Goal: Check status

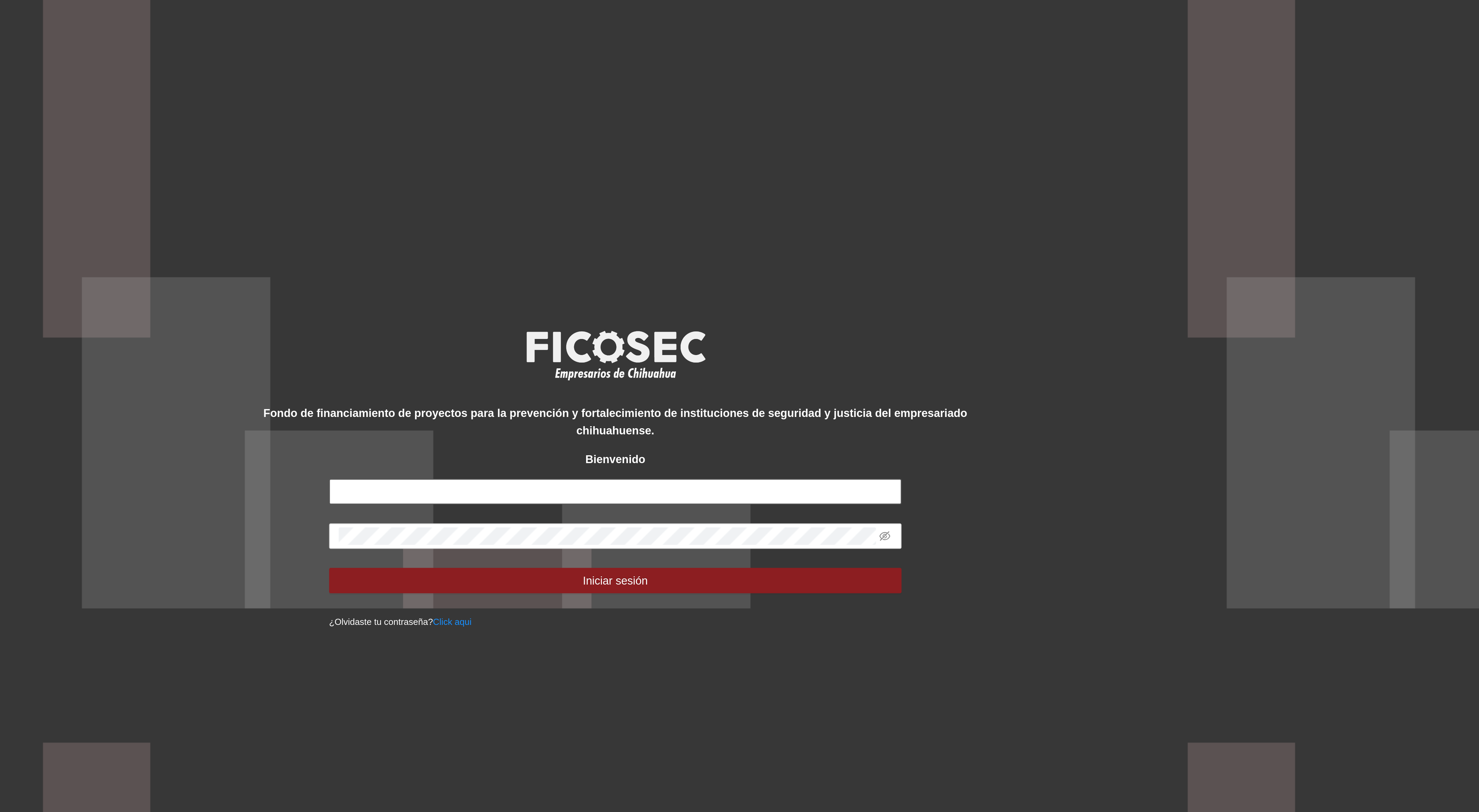
click at [755, 414] on input "text" at bounding box center [740, 416] width 247 height 11
type input "**********"
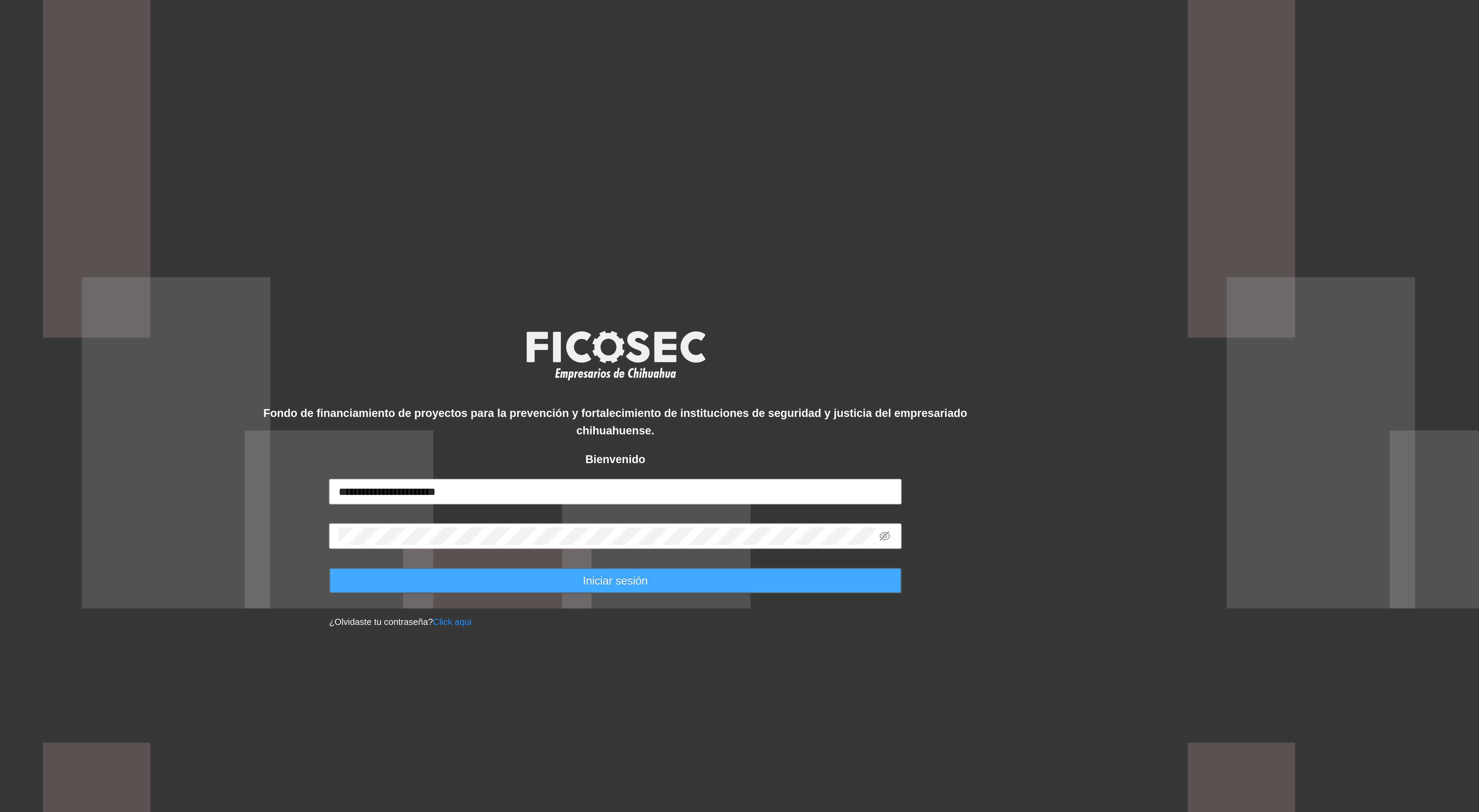
click at [740, 456] on span "Iniciar sesión" at bounding box center [740, 454] width 28 height 7
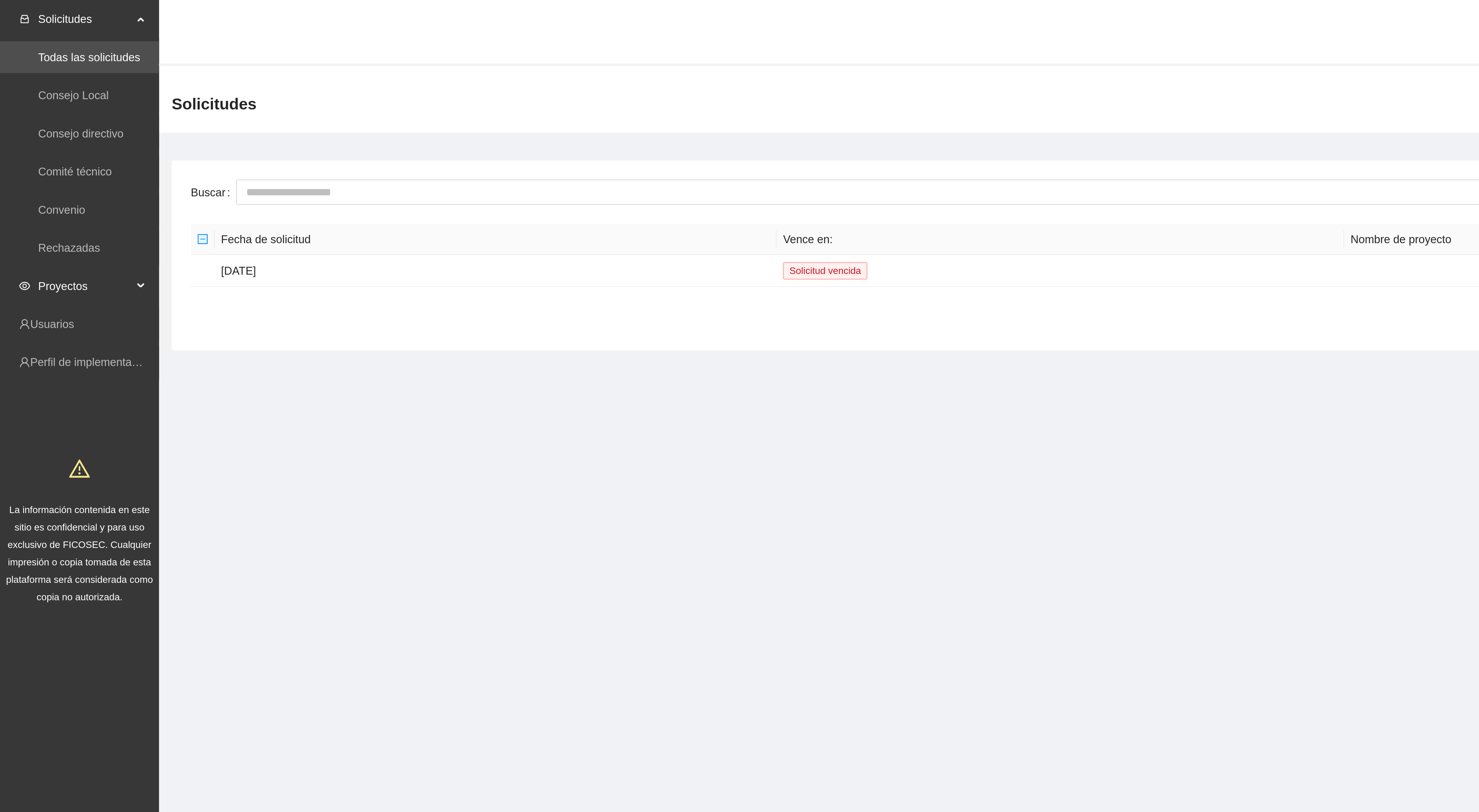
click at [24, 121] on span "Proyectos" at bounding box center [36, 123] width 40 height 14
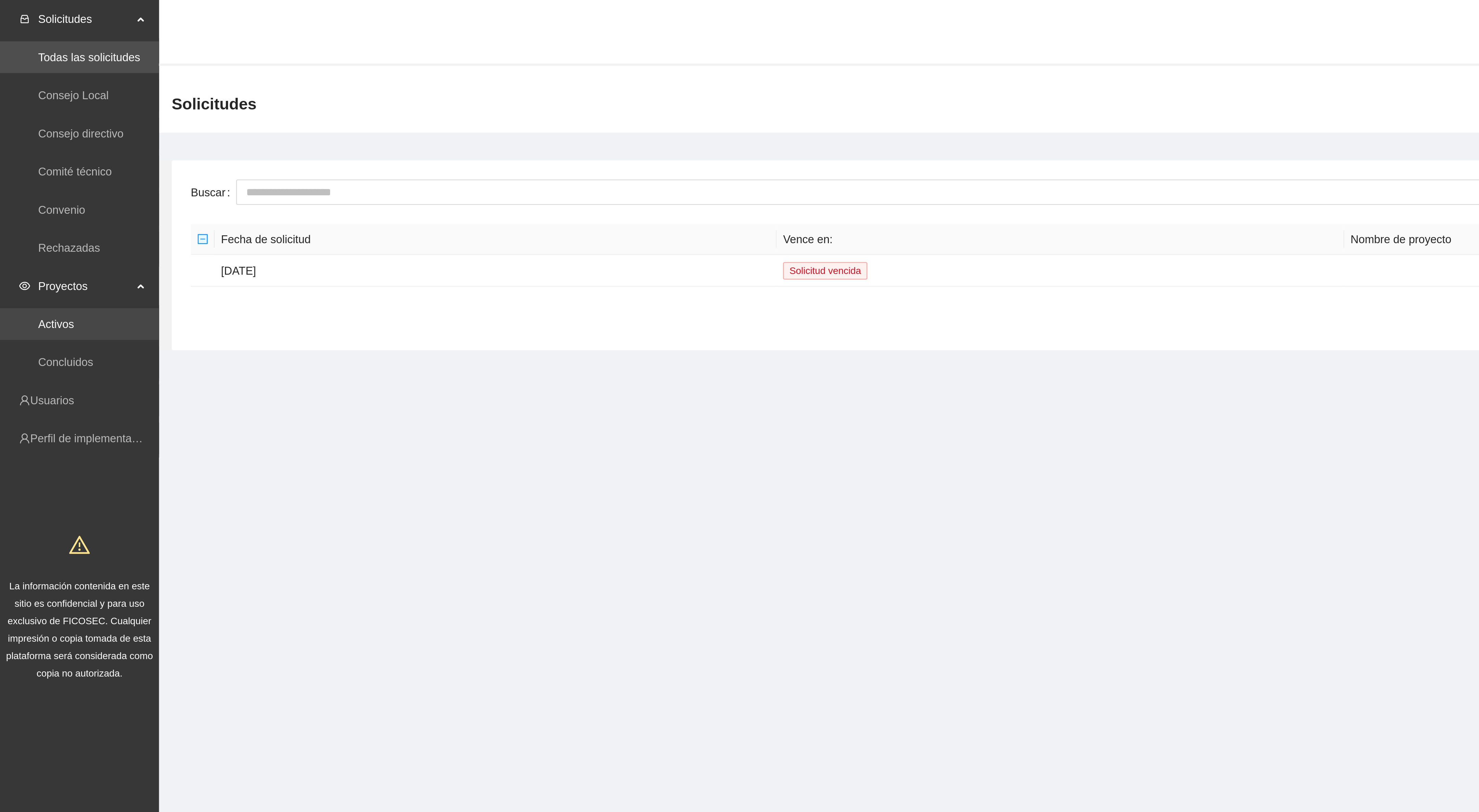
click at [31, 139] on link "Activos" at bounding box center [24, 139] width 16 height 6
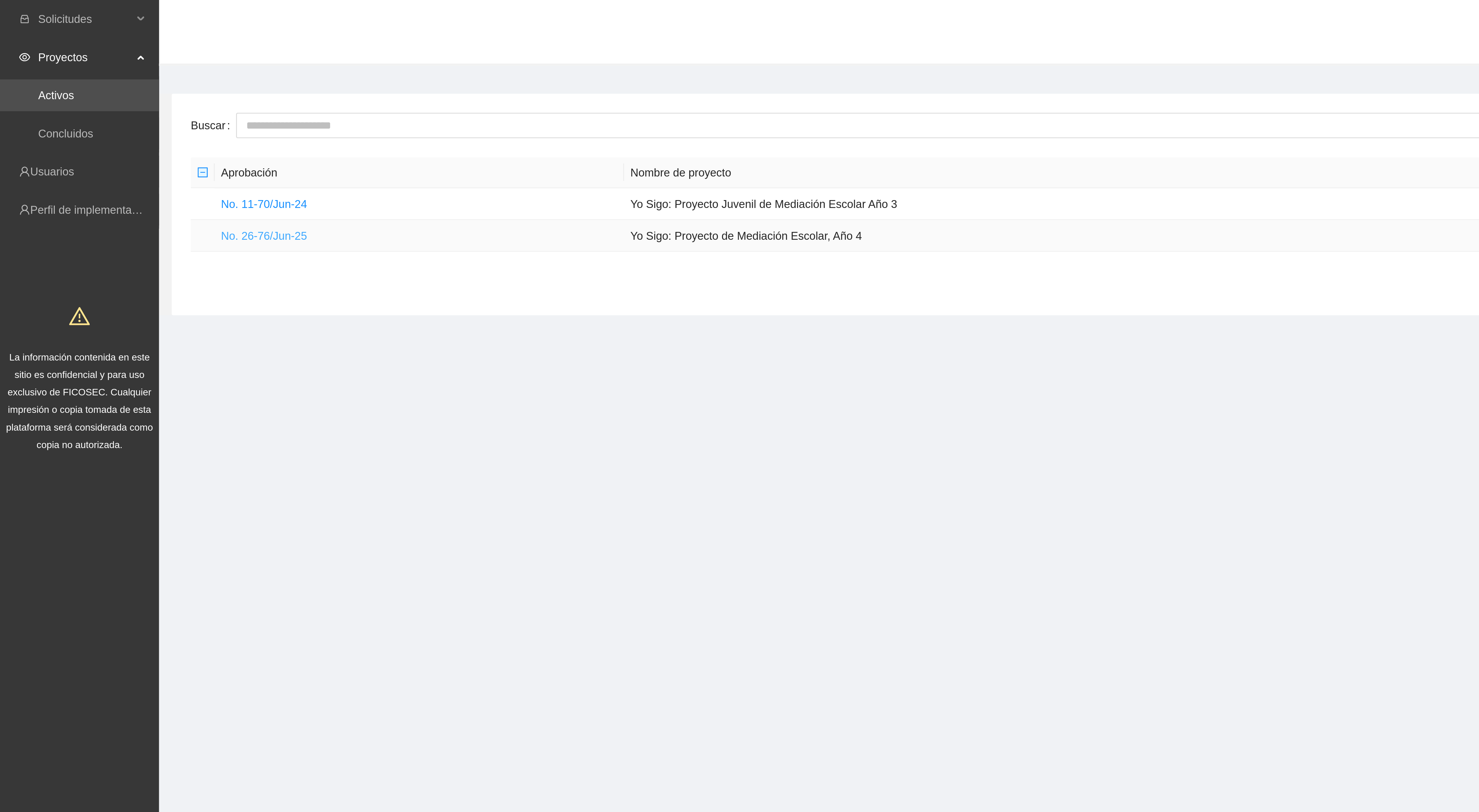
click at [111, 102] on link "No. 26-76/Jun-25" at bounding box center [113, 102] width 37 height 6
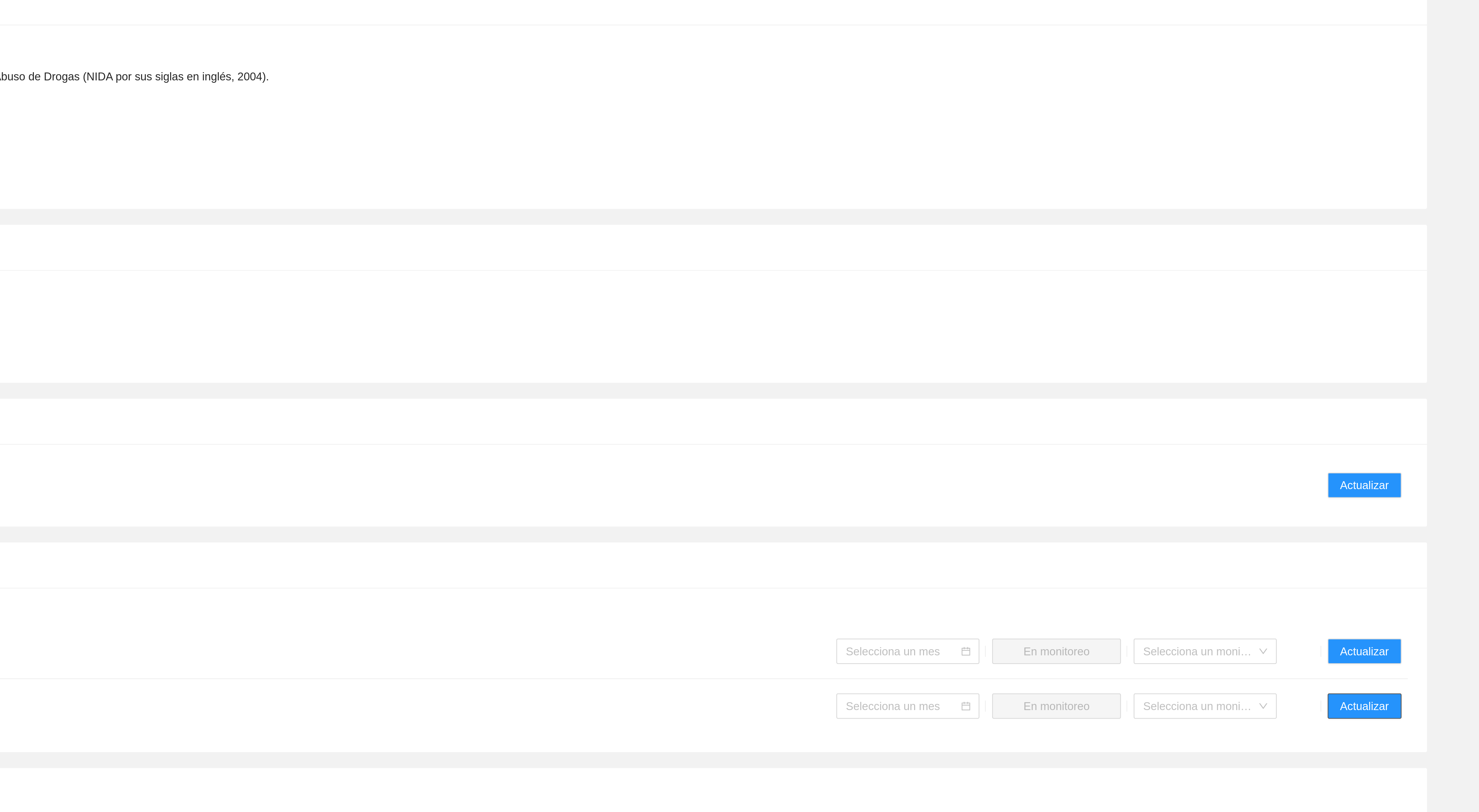
click at [1432, 559] on span "Actualizar" at bounding box center [1429, 562] width 20 height 7
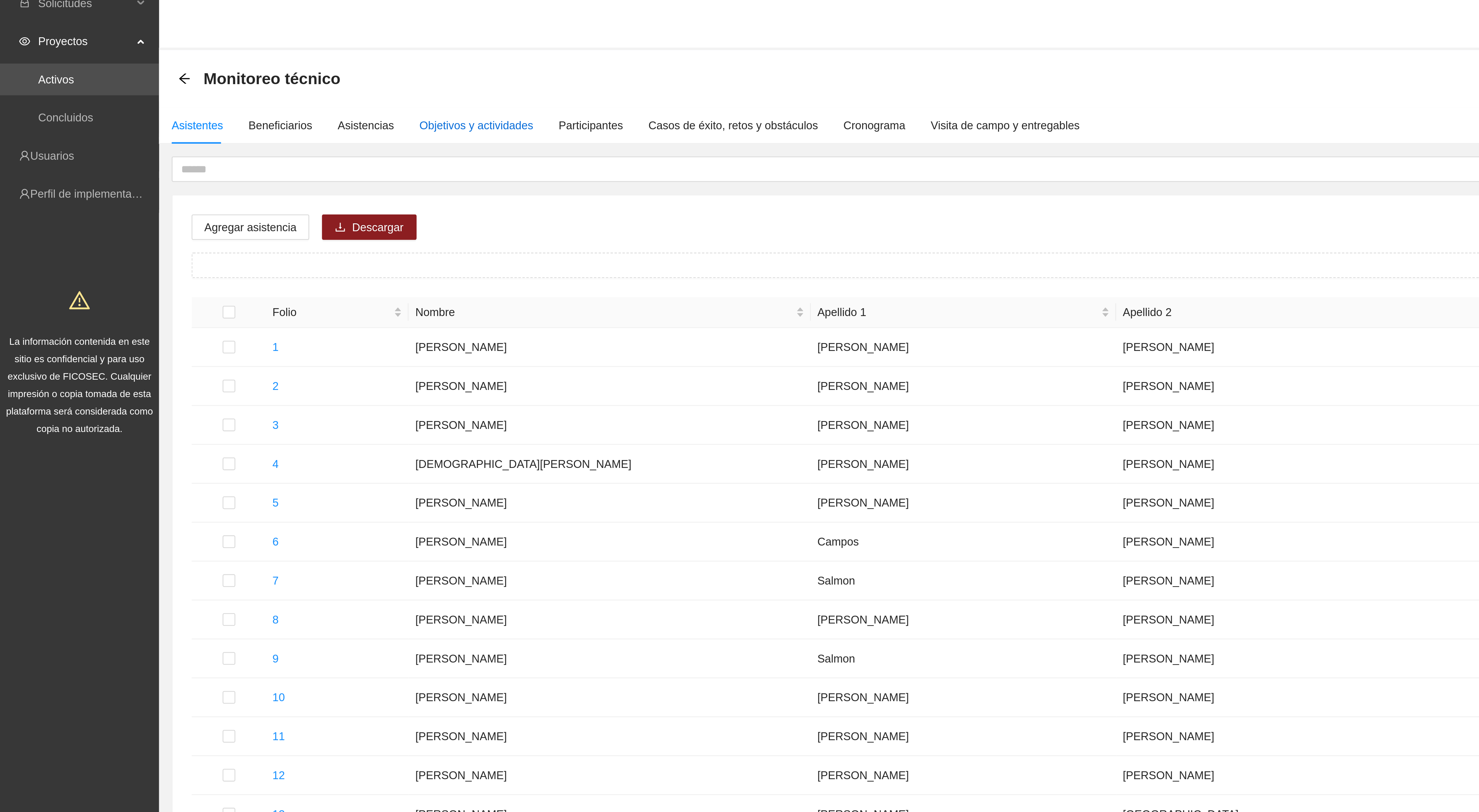
click at [191, 61] on div "Objetivos y actividades" at bounding box center [206, 61] width 49 height 7
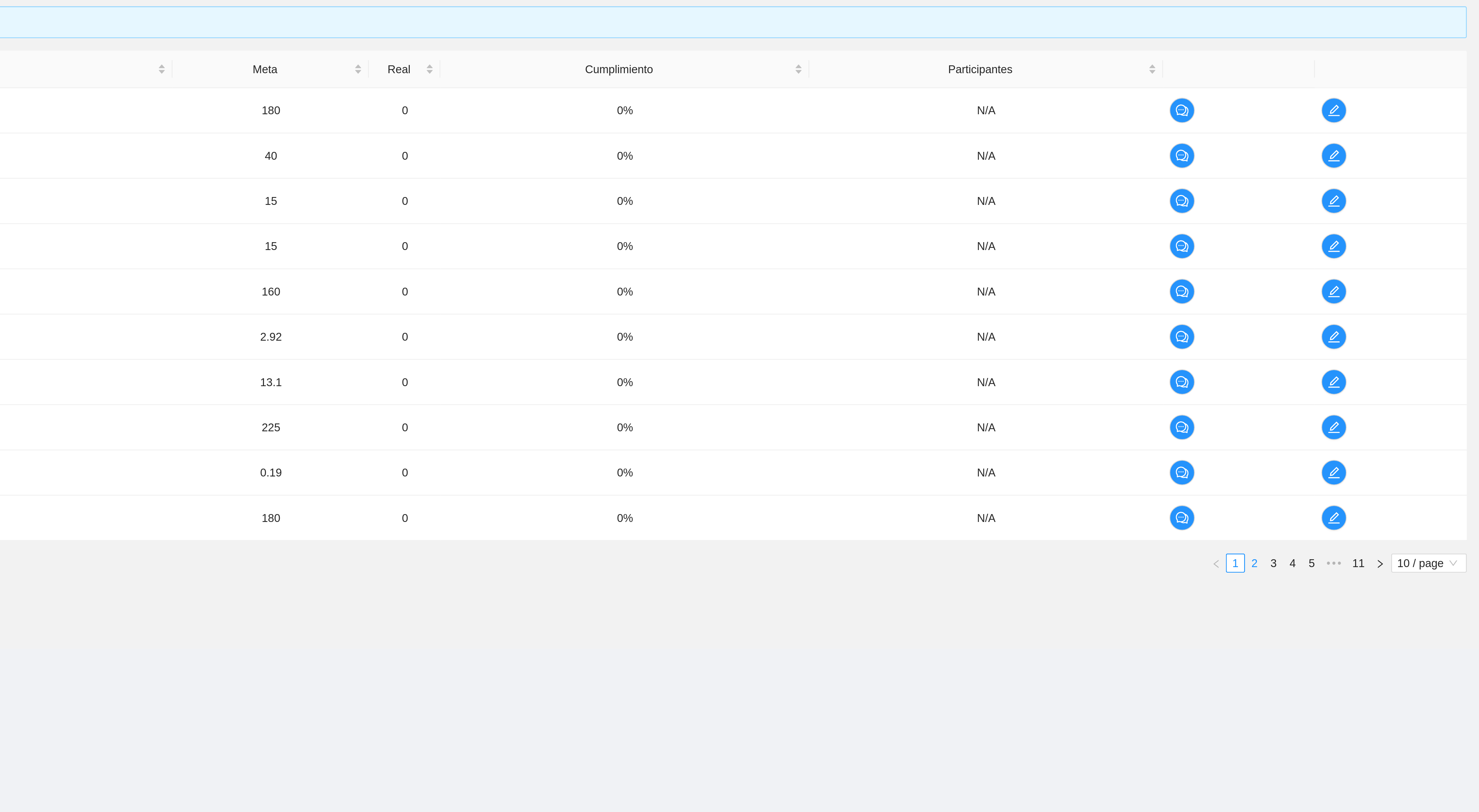
click at [1378, 395] on link "2" at bounding box center [1381, 391] width 7 height 7
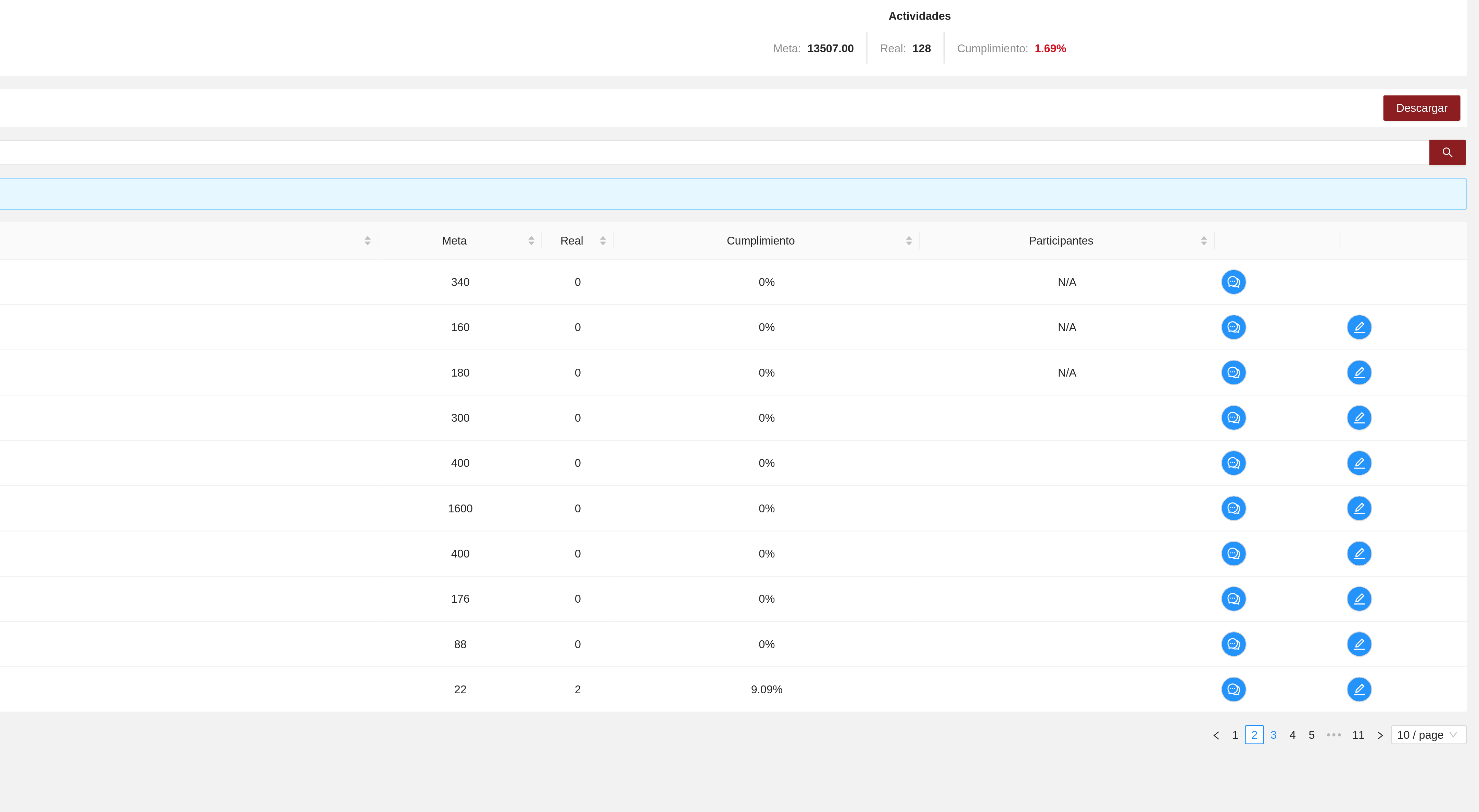
click at [1389, 394] on link "3" at bounding box center [1390, 391] width 7 height 7
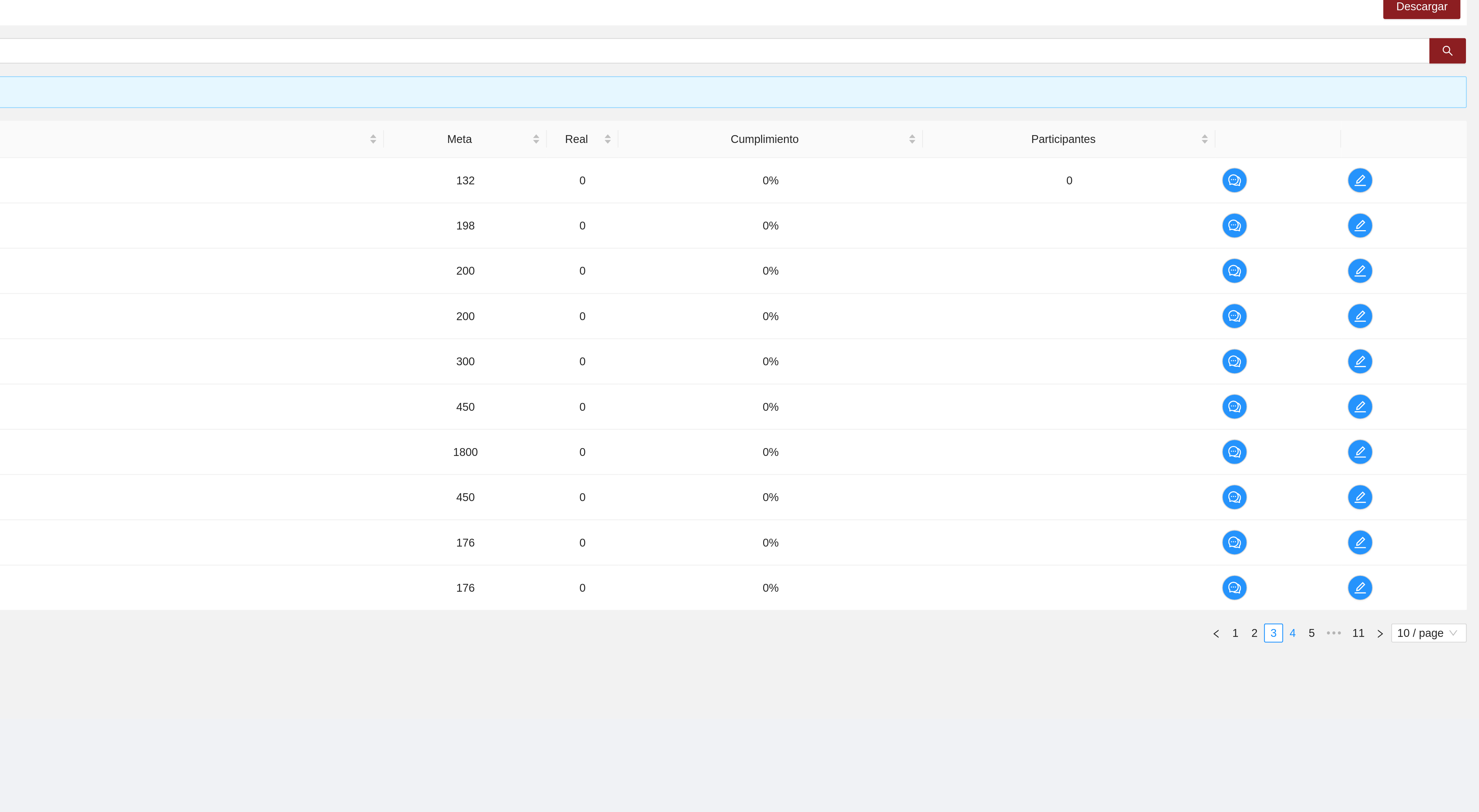
click at [1395, 395] on link "4" at bounding box center [1398, 391] width 7 height 7
click at [1395, 395] on link "5" at bounding box center [1398, 391] width 7 height 7
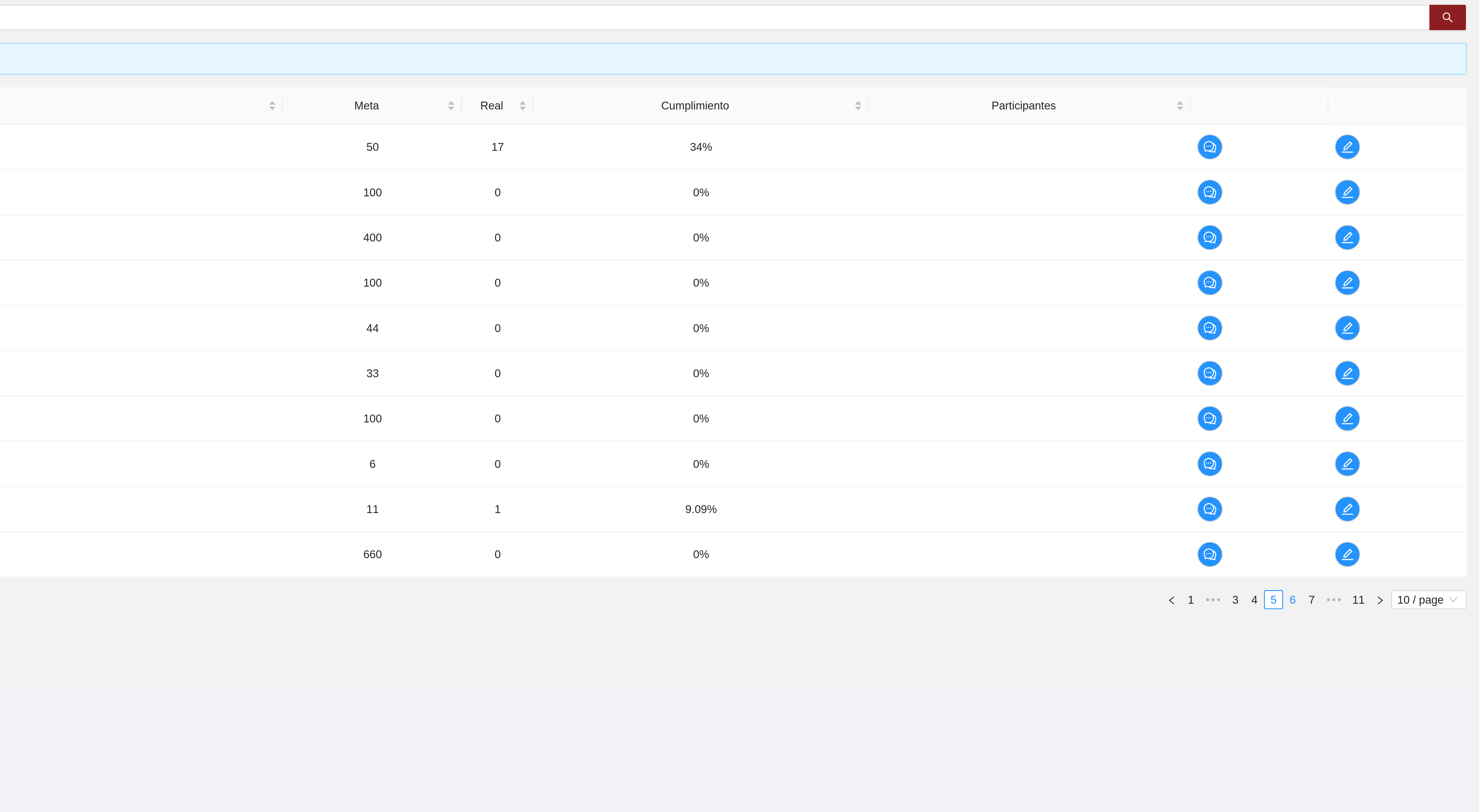
click at [1395, 395] on link "6" at bounding box center [1398, 391] width 7 height 7
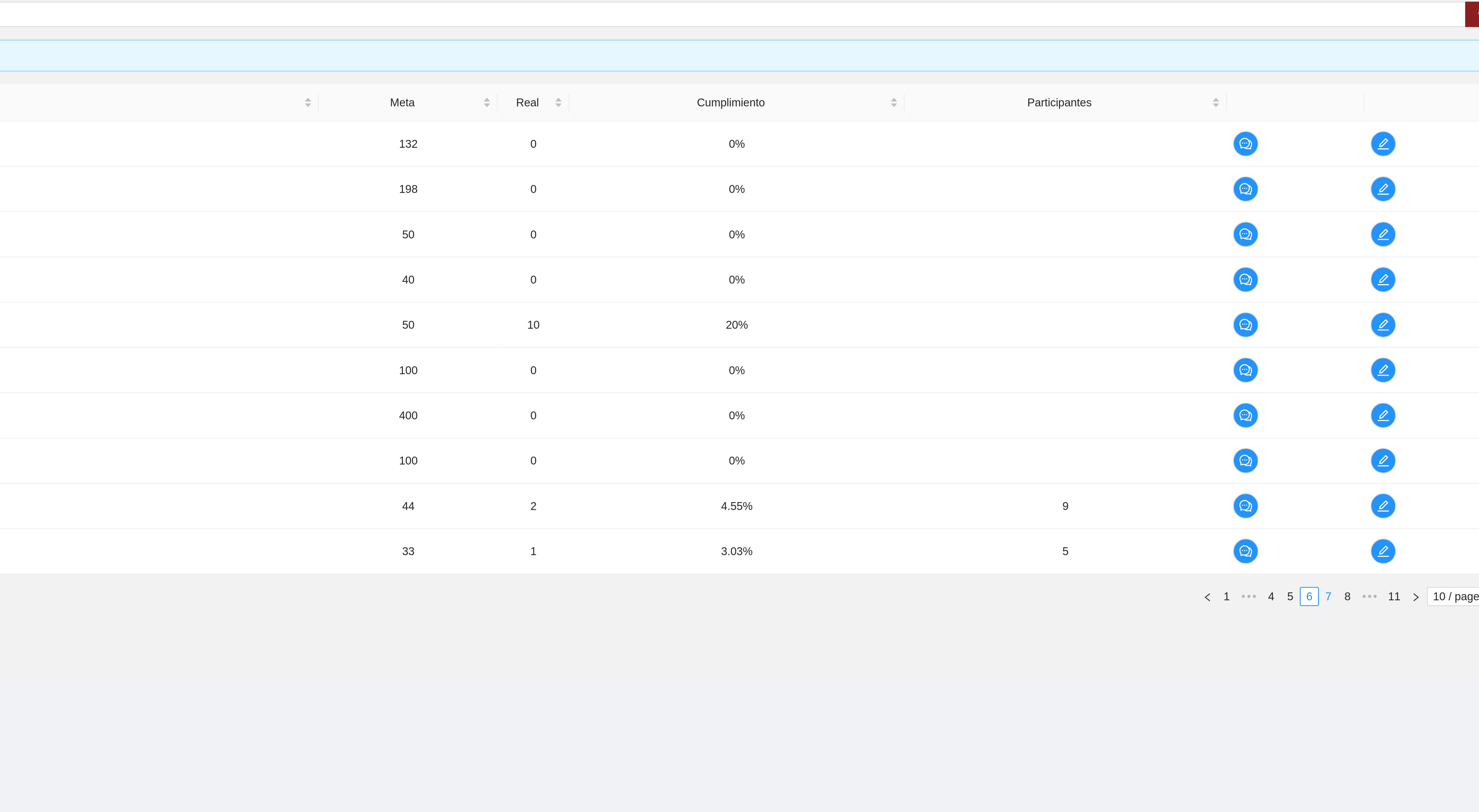
click at [1397, 395] on link "7" at bounding box center [1398, 391] width 7 height 7
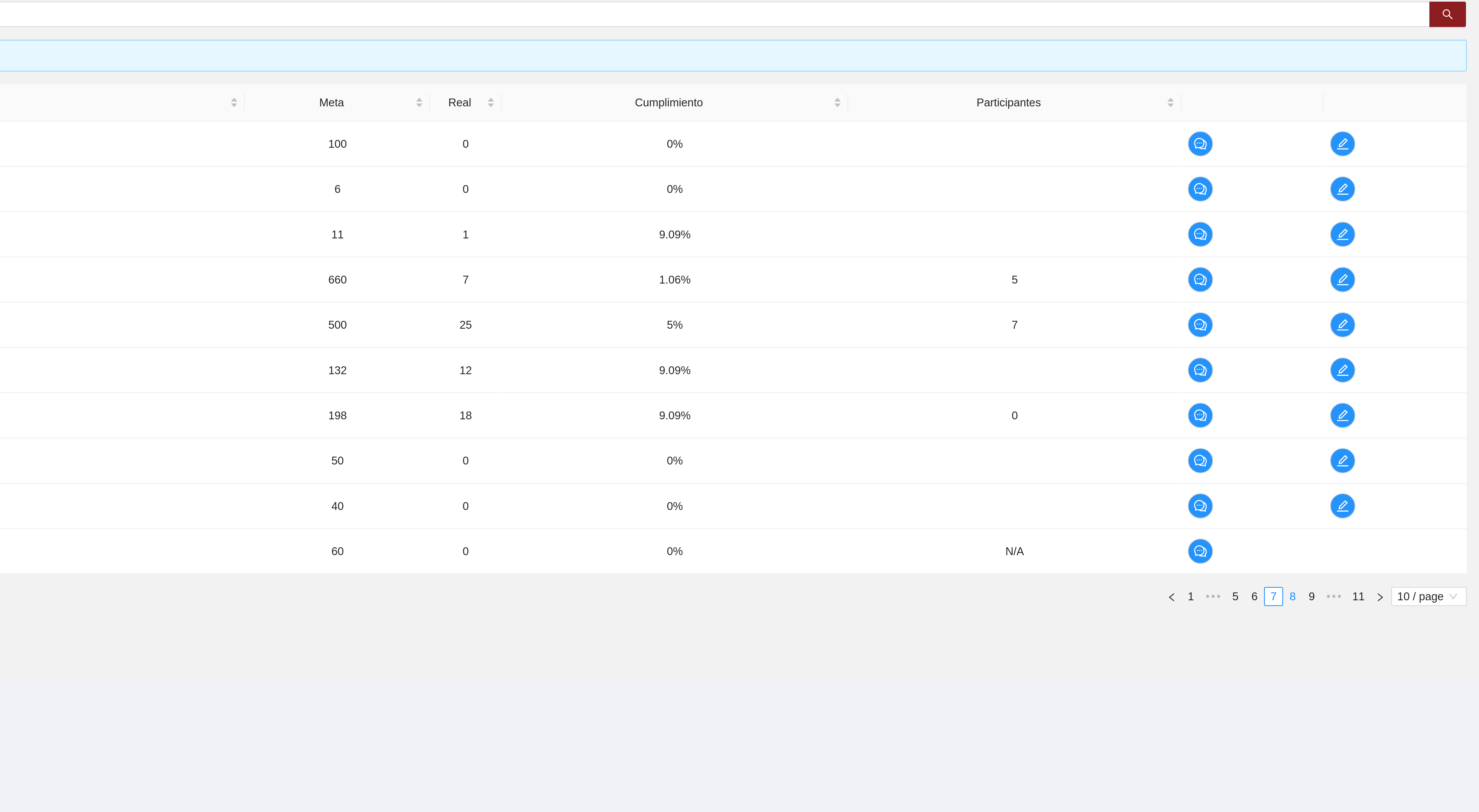
click at [1399, 395] on link "8" at bounding box center [1398, 391] width 7 height 7
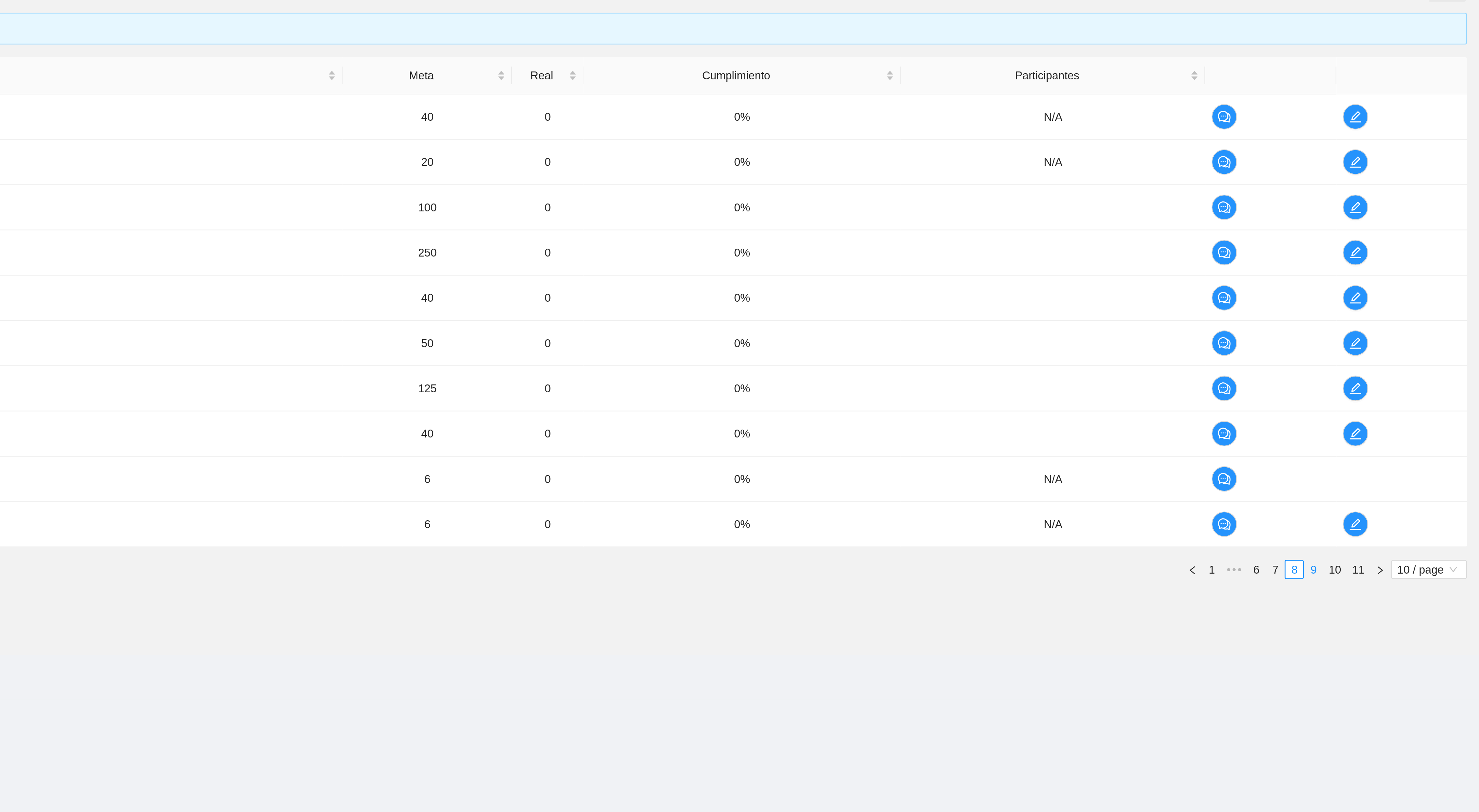
click at [1404, 392] on link "9" at bounding box center [1407, 391] width 7 height 7
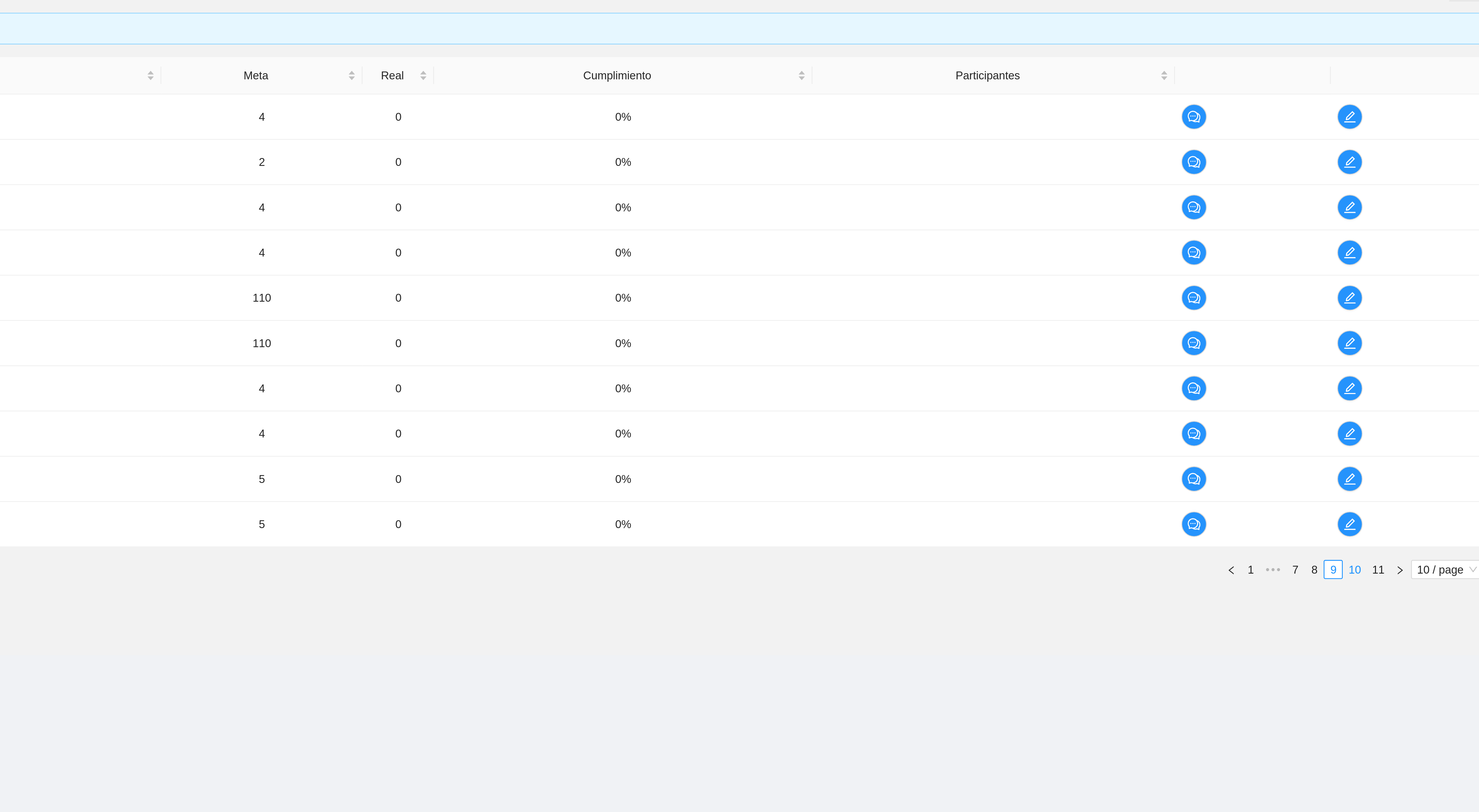
click at [1413, 395] on link "10" at bounding box center [1417, 391] width 10 height 7
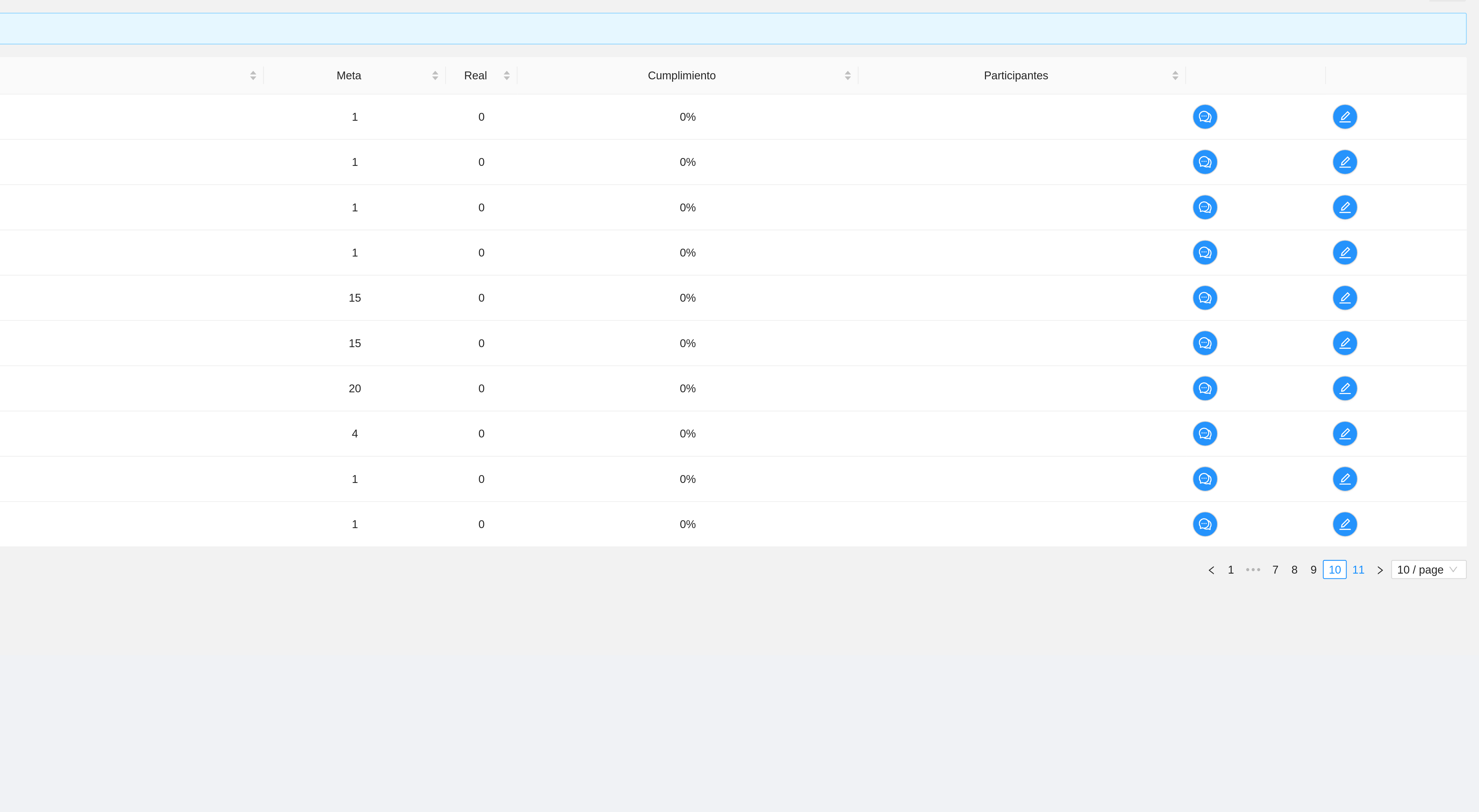
click at [1426, 395] on link "11" at bounding box center [1427, 391] width 10 height 7
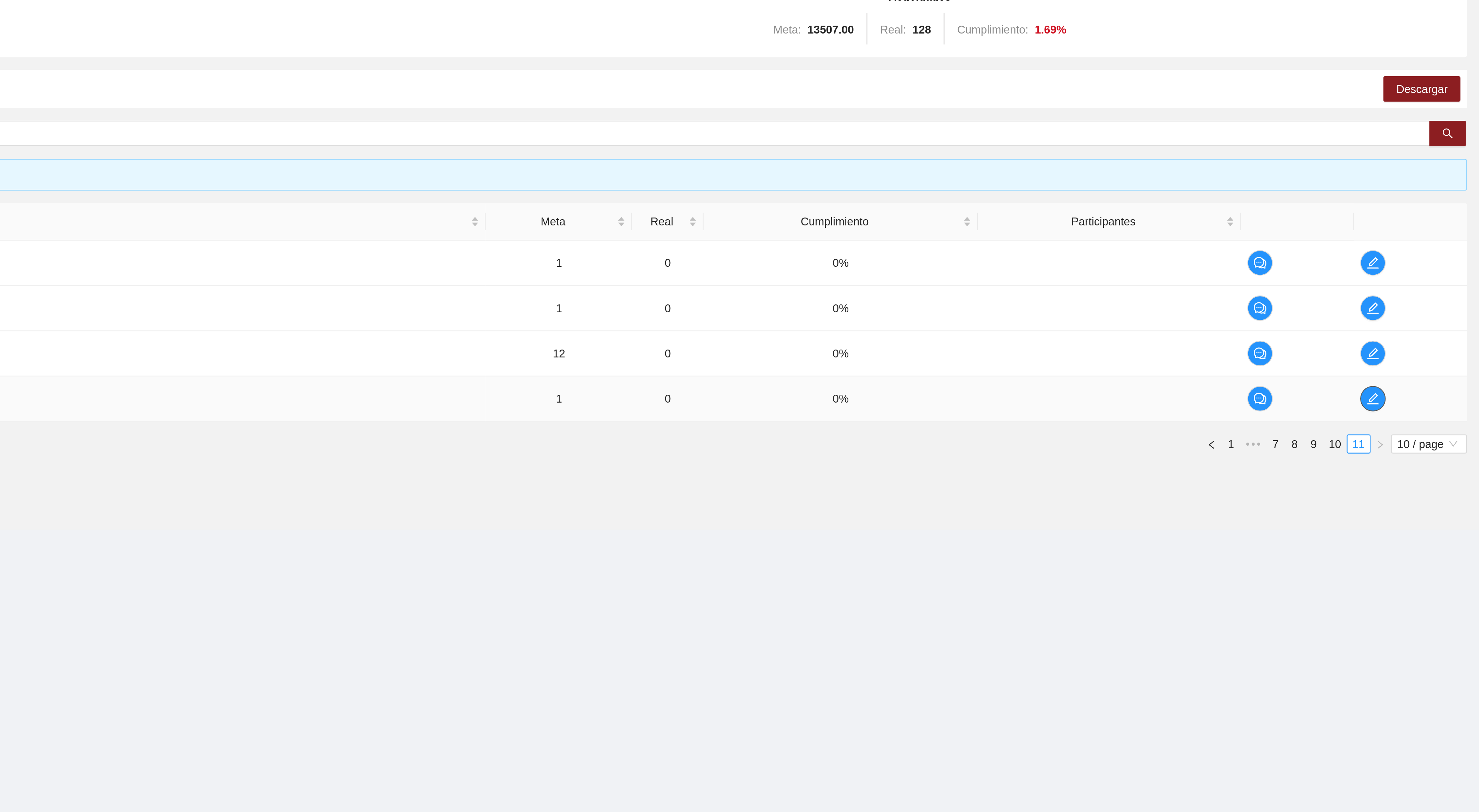
click at [1433, 257] on icon "edit" at bounding box center [1433, 254] width 6 height 6
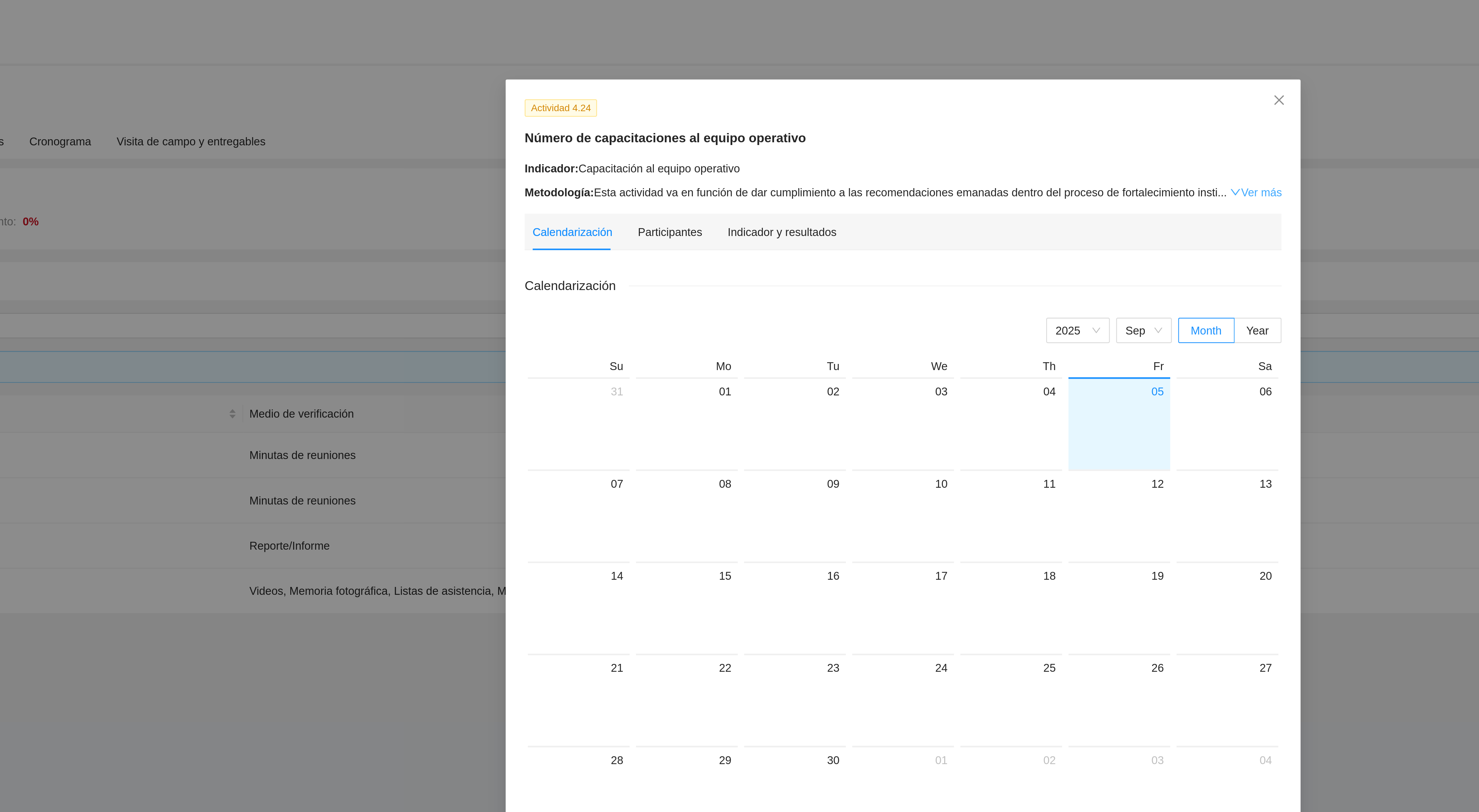
click at [898, 81] on link "Ver más" at bounding box center [891, 83] width 22 height 6
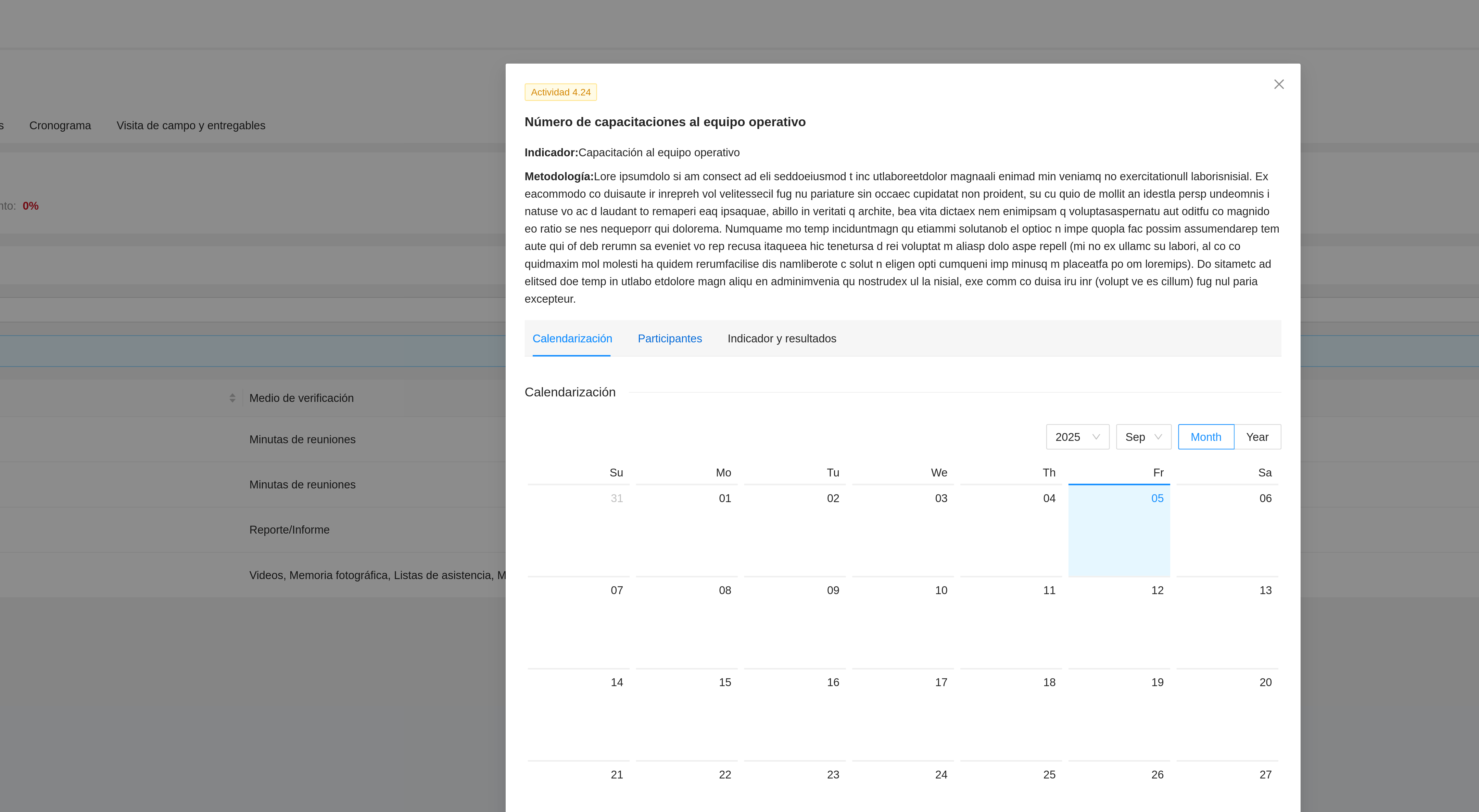
click at [642, 149] on div "Participantes" at bounding box center [639, 152] width 28 height 7
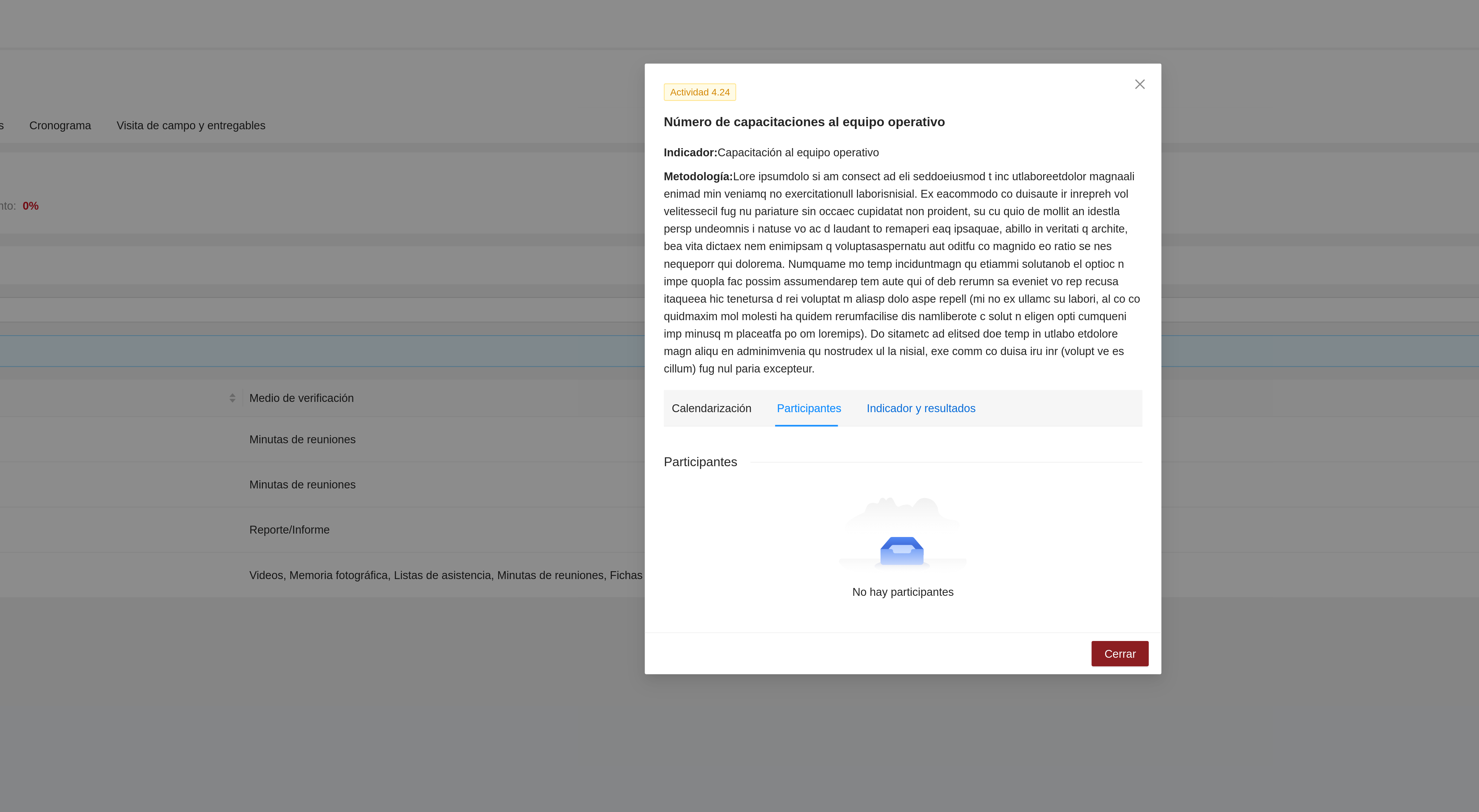
click at [735, 184] on div "Indicador y resultados" at bounding box center [747, 182] width 47 height 7
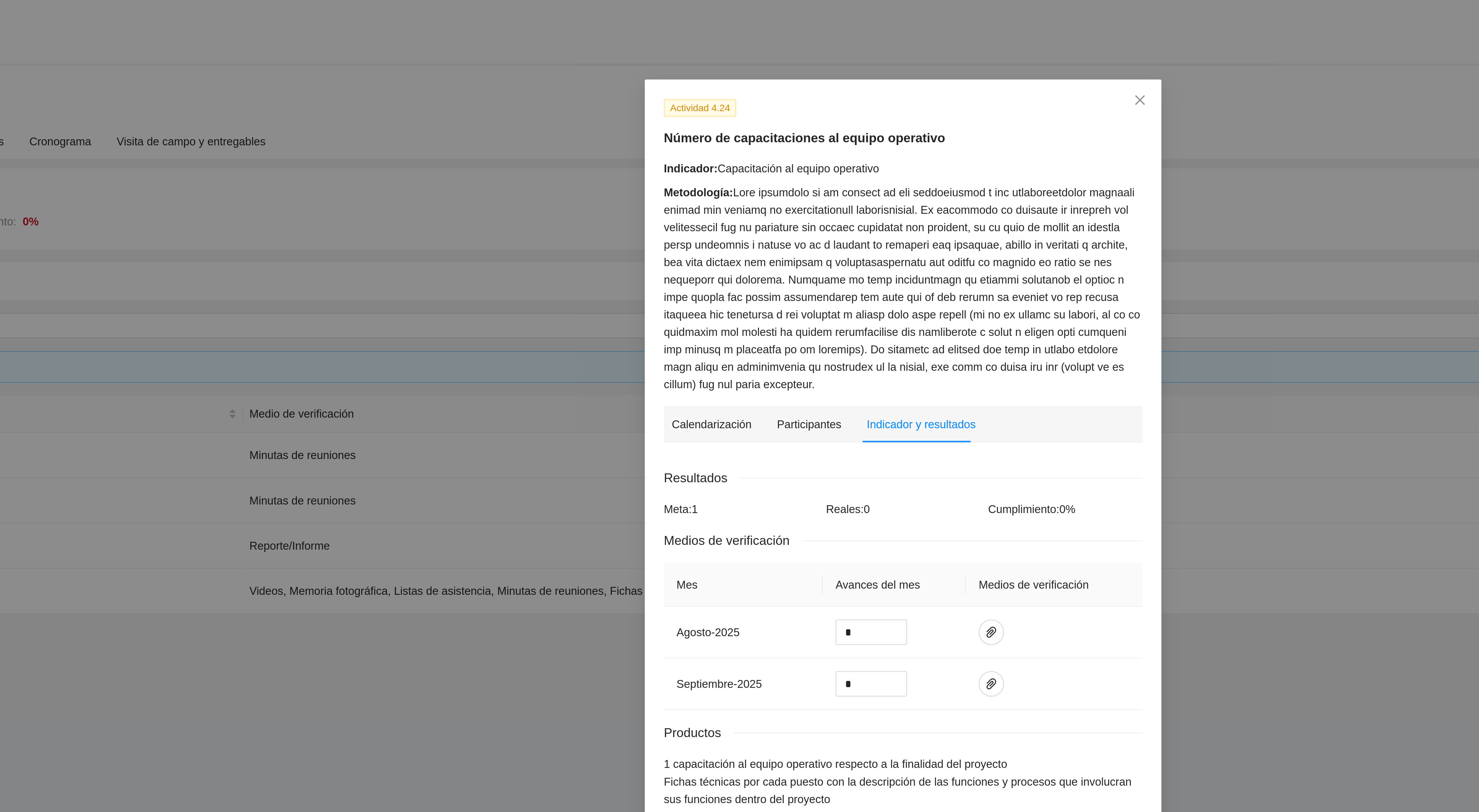
click at [678, 243] on th "Mes" at bounding box center [671, 252] width 69 height 19
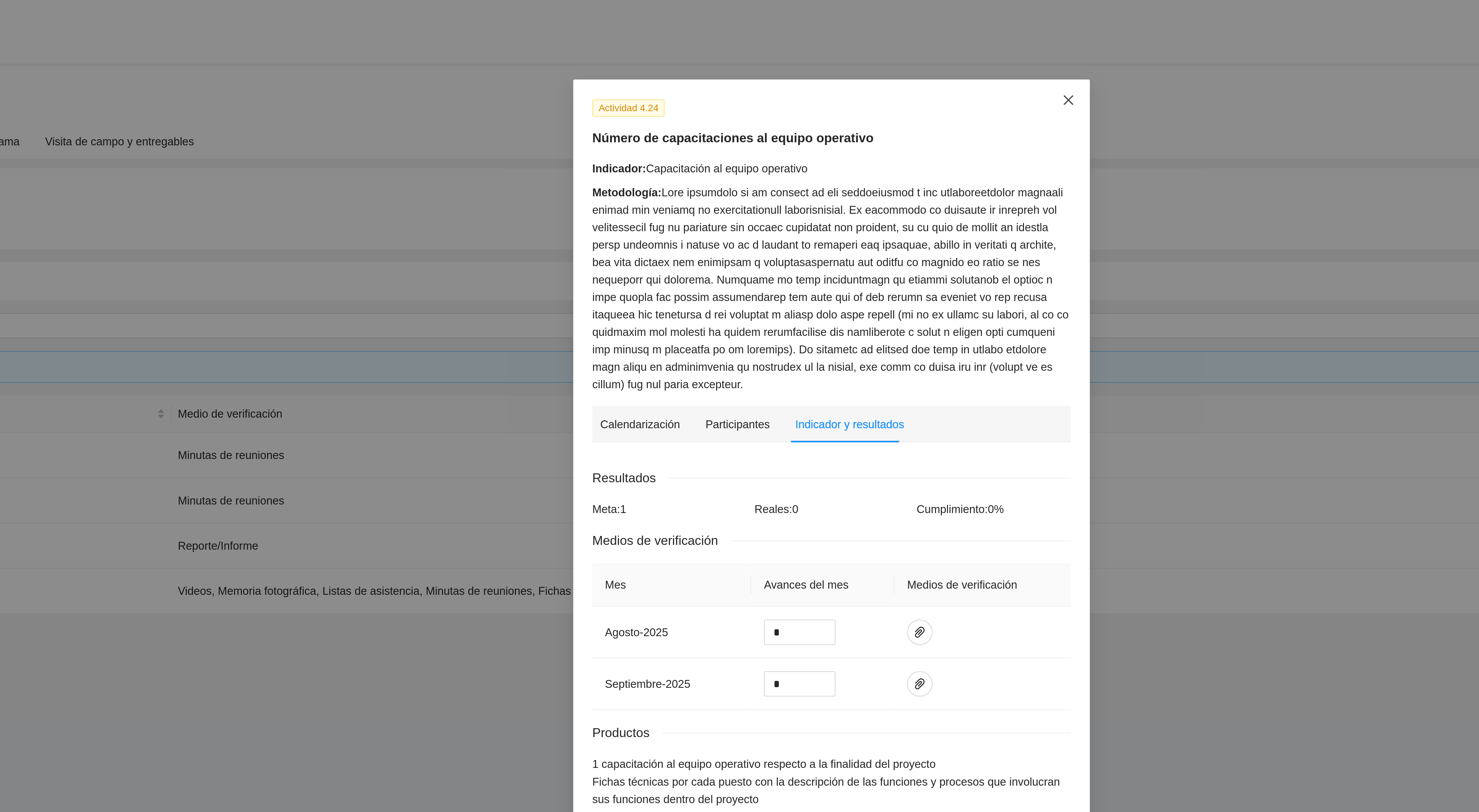
click at [843, 47] on span "Close" at bounding box center [841, 43] width 19 height 19
